Goal: Information Seeking & Learning: Understand process/instructions

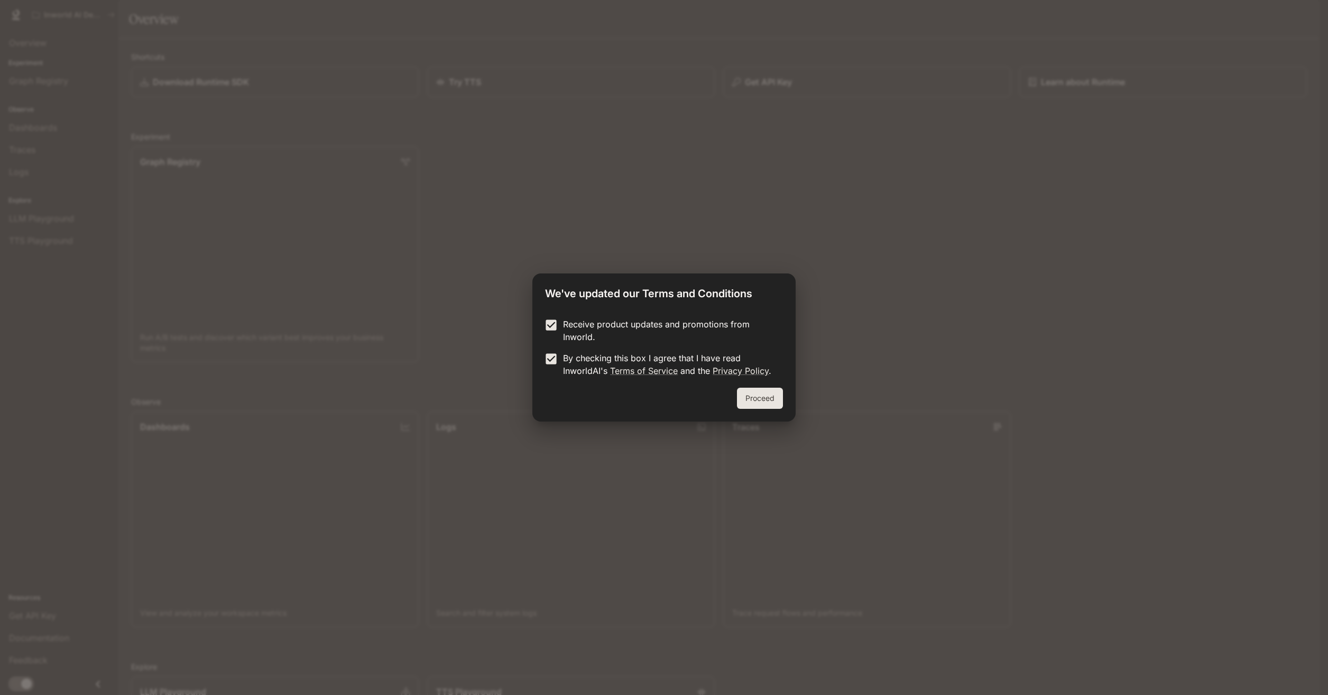
click at [760, 402] on button "Proceed" at bounding box center [760, 397] width 46 height 21
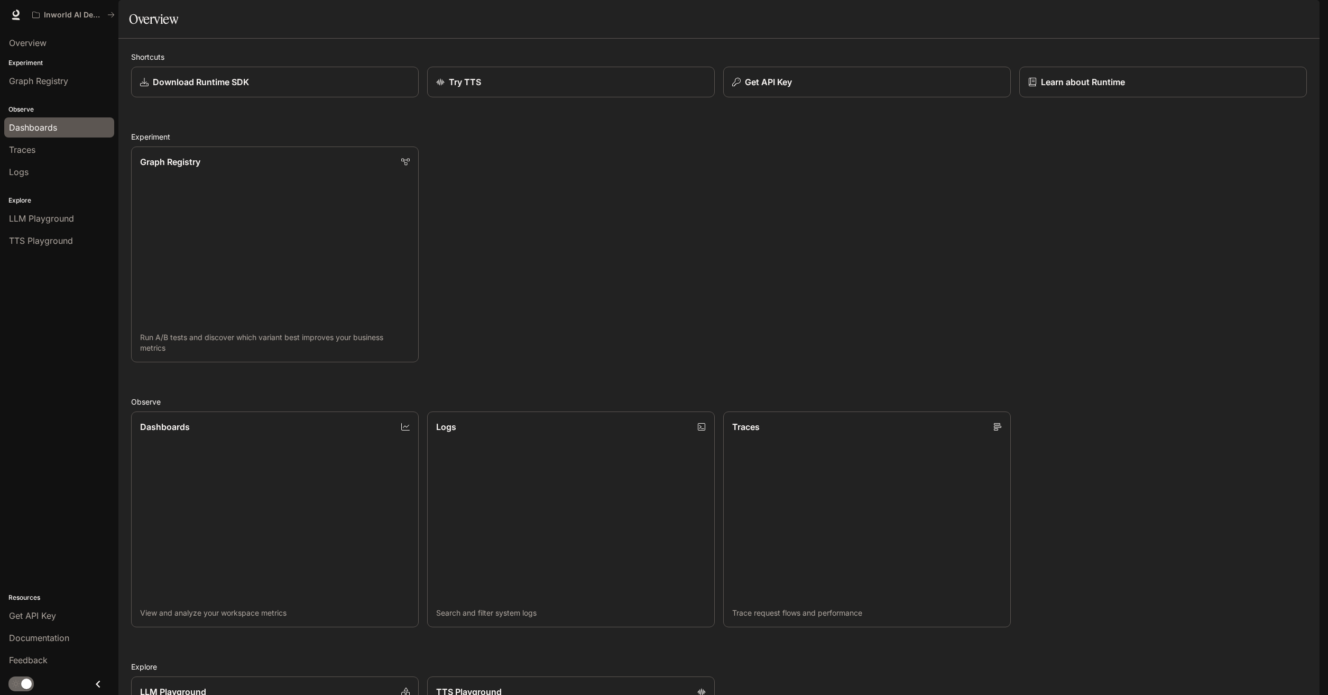
click at [45, 133] on span "Dashboards" at bounding box center [33, 127] width 48 height 13
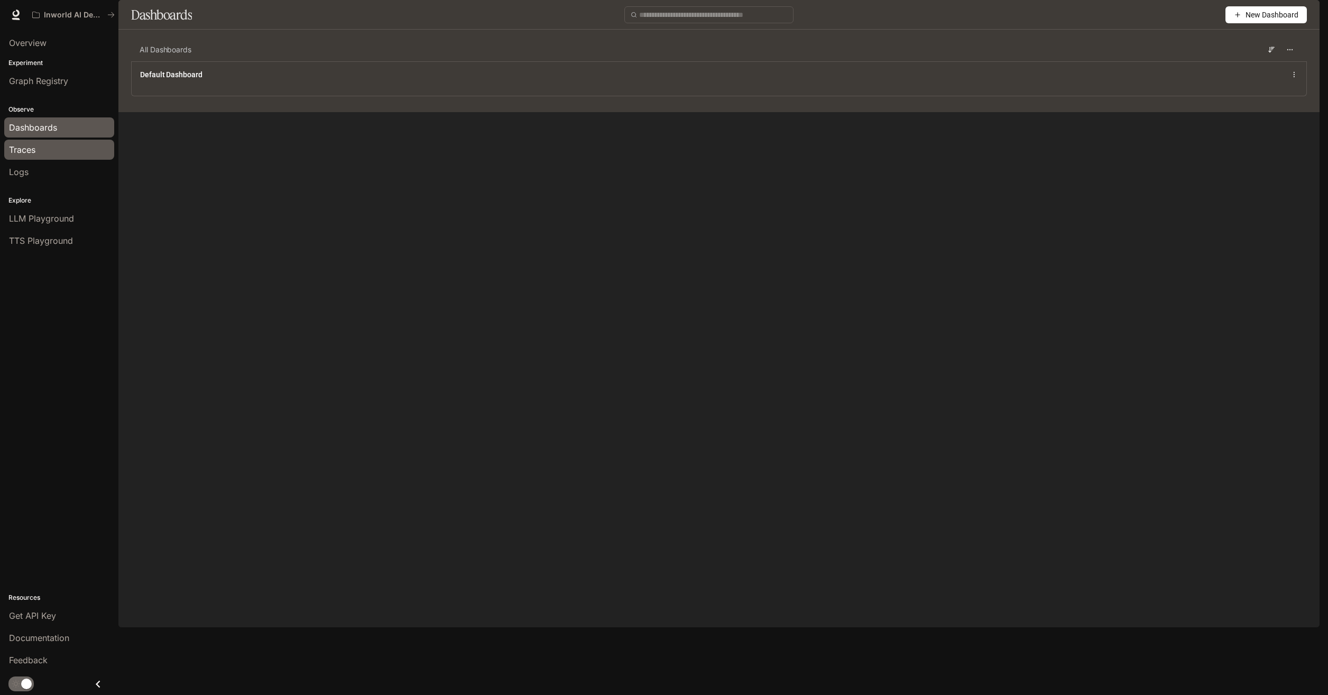
click at [43, 148] on div "Traces" at bounding box center [59, 149] width 100 height 13
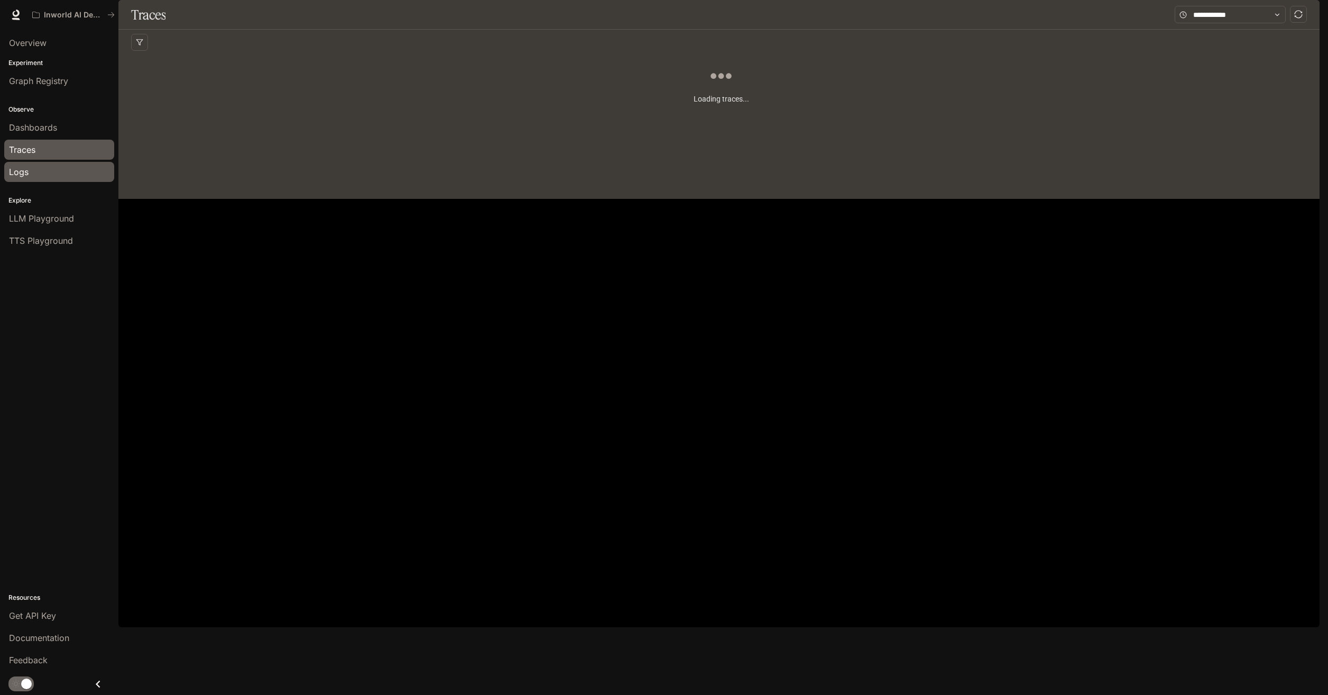
click at [30, 173] on div "Logs" at bounding box center [59, 171] width 100 height 13
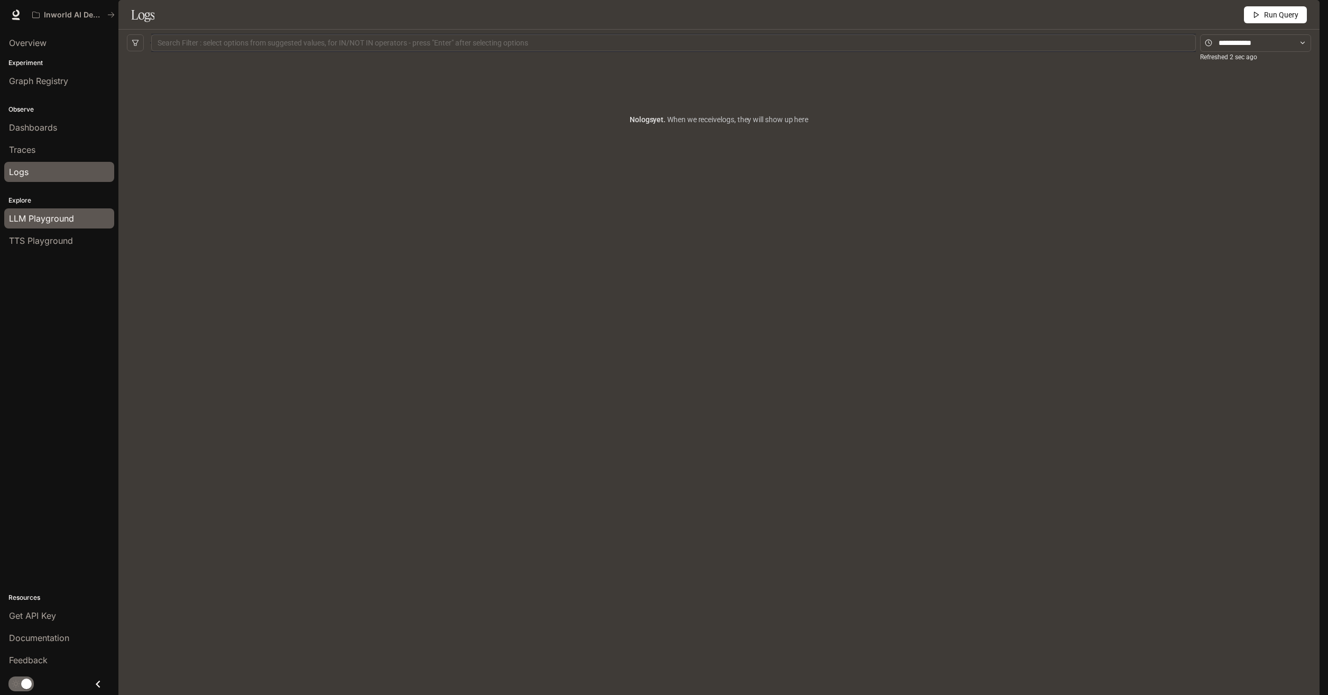
click at [35, 222] on span "LLM Playground" at bounding box center [41, 218] width 65 height 13
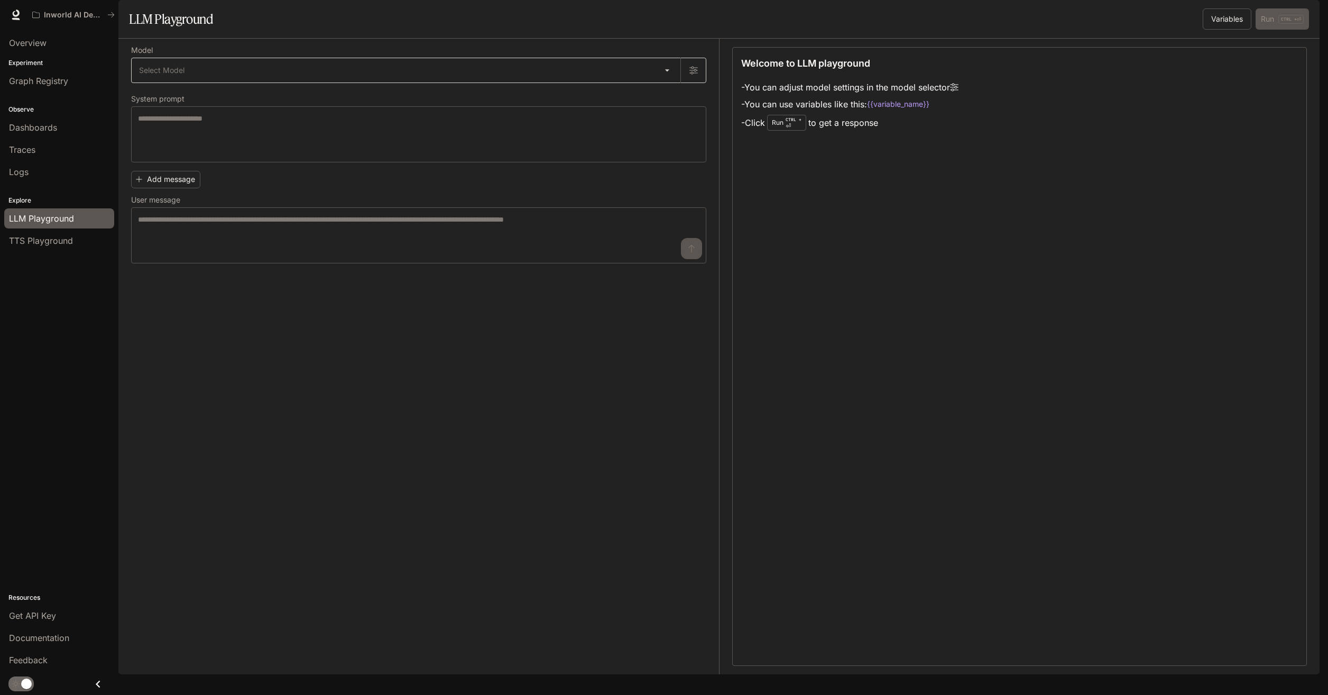
click at [198, 101] on body "Skip to main content Inworld AI Demos Documentation Documentation Portal Overvi…" at bounding box center [664, 347] width 1328 height 695
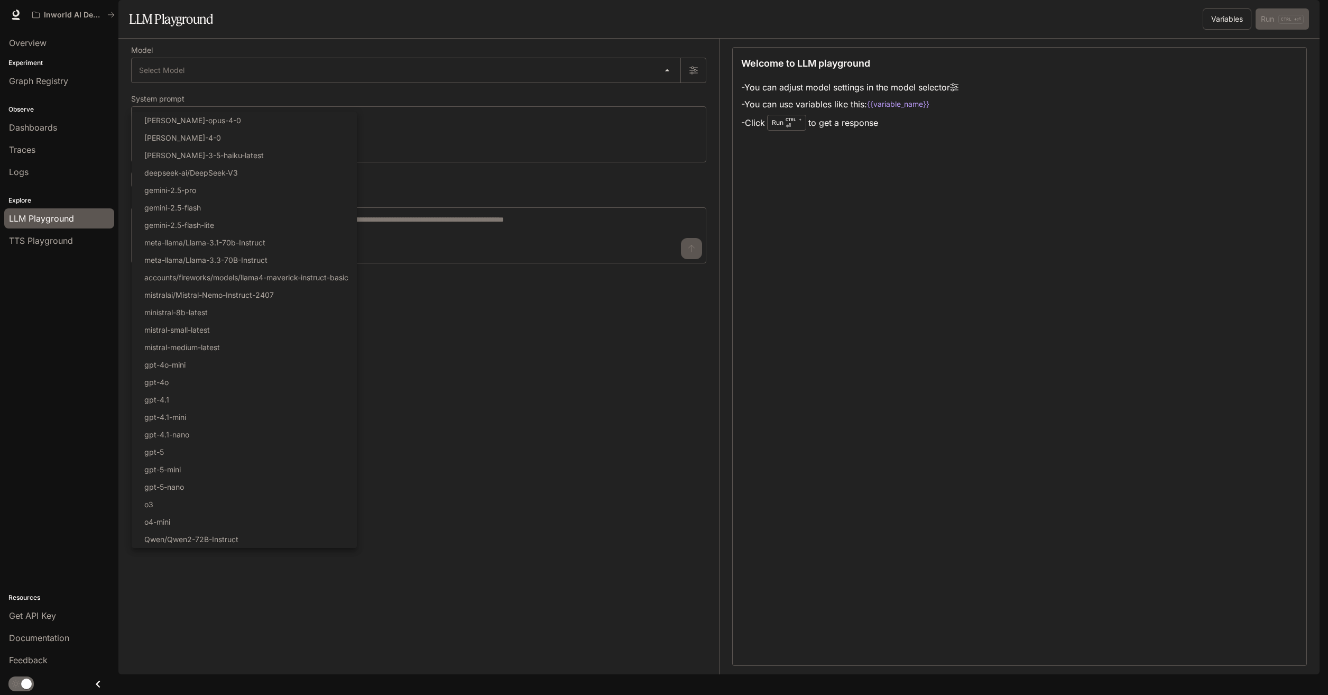
click at [198, 101] on div at bounding box center [664, 347] width 1328 height 695
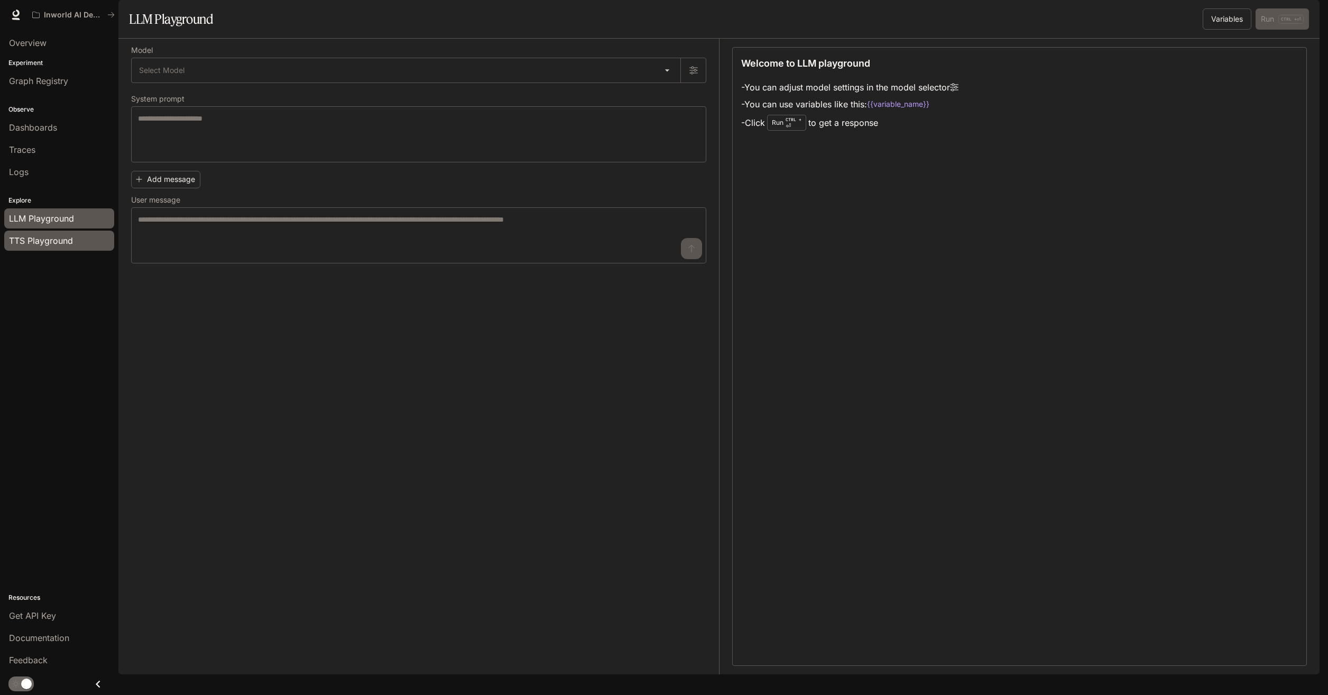
click at [46, 235] on span "TTS Playground" at bounding box center [41, 240] width 64 height 13
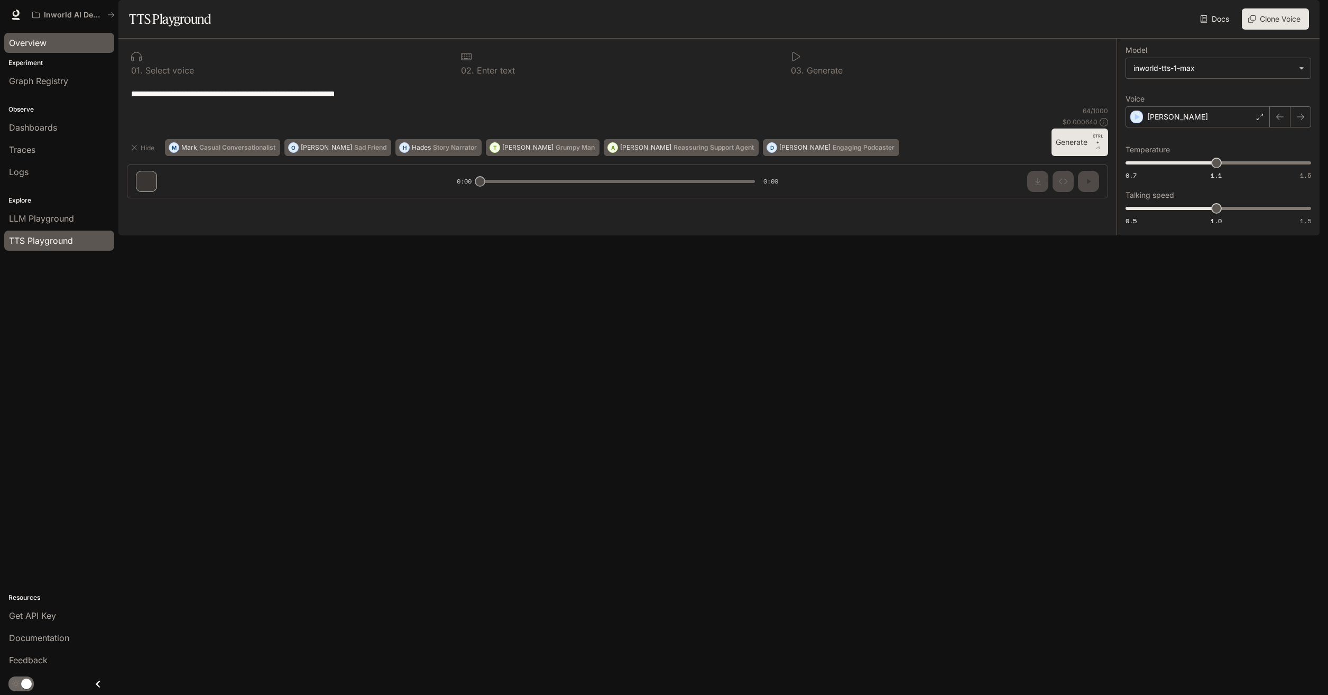
click at [40, 39] on span "Overview" at bounding box center [28, 42] width 38 height 13
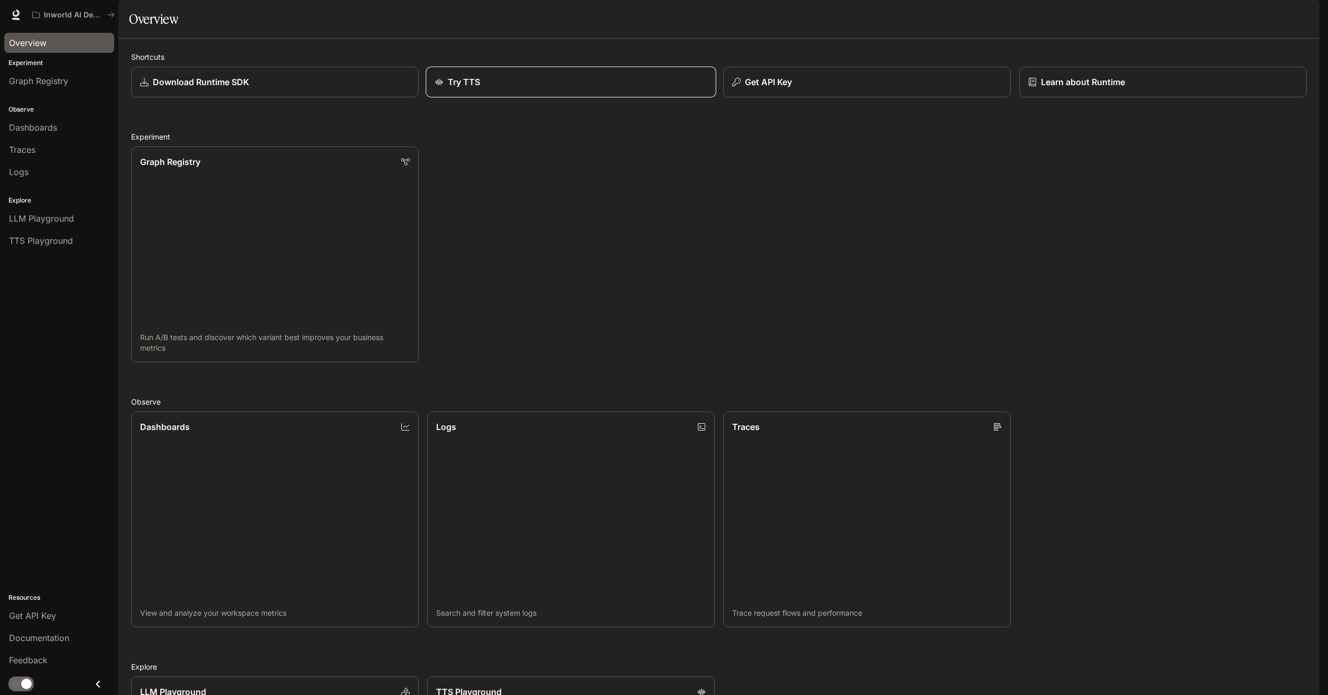
click at [594, 88] on div "Try TTS" at bounding box center [571, 82] width 272 height 13
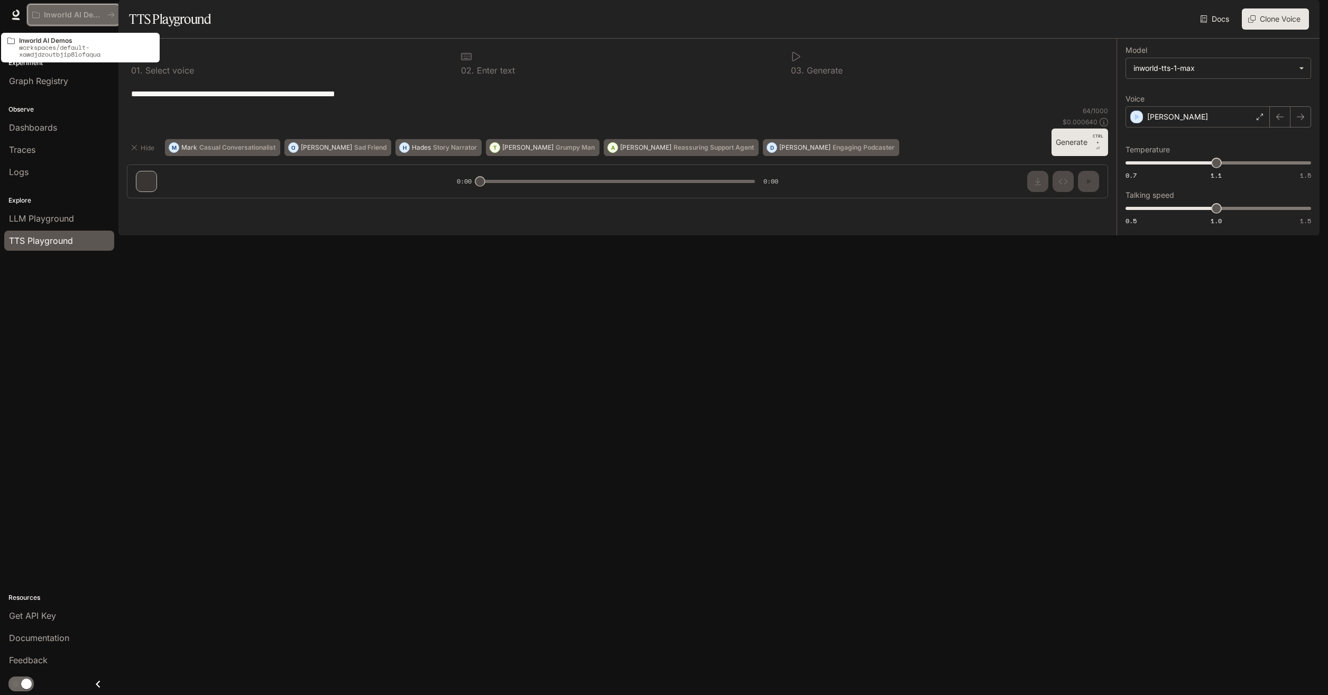
click at [71, 20] on button "Inworld AI Demos" at bounding box center [73, 14] width 92 height 21
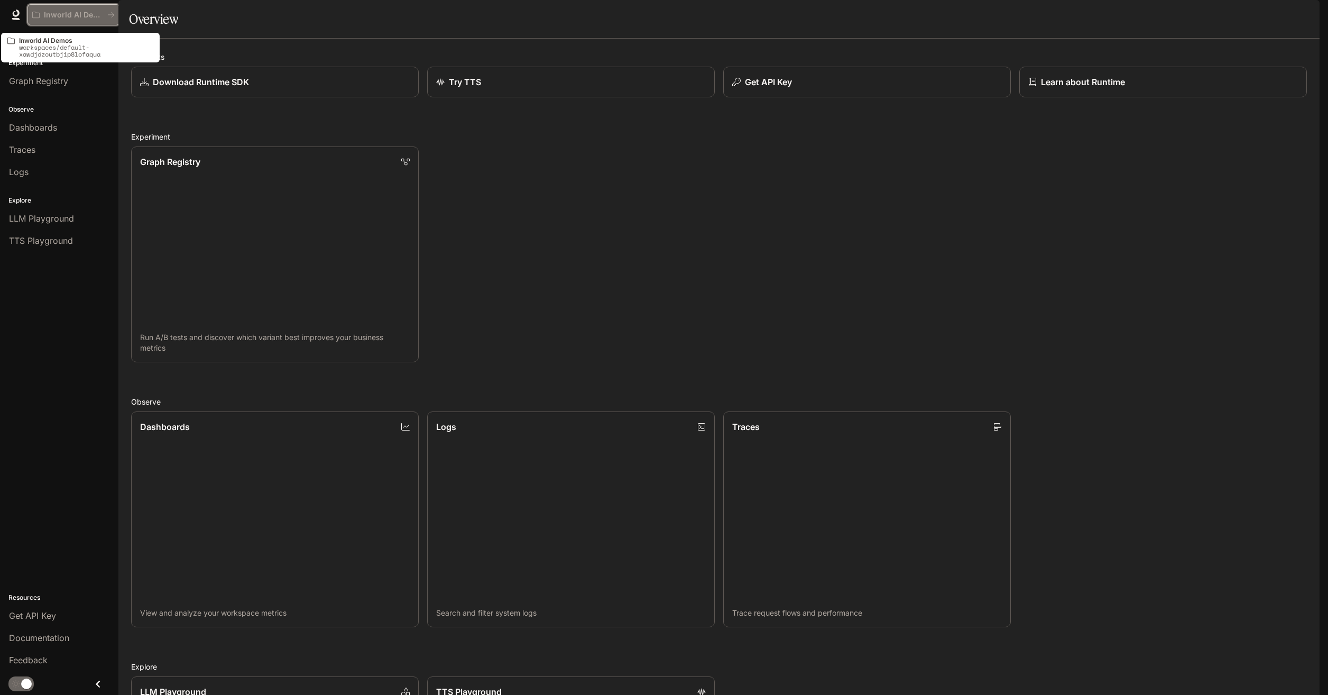
click at [54, 13] on p "Inworld AI Demos" at bounding box center [73, 15] width 59 height 9
click at [114, 11] on icon "All workspaces" at bounding box center [110, 14] width 7 height 7
click at [1268, 14] on span "Documentation" at bounding box center [1256, 14] width 52 height 13
